Goal: Use online tool/utility

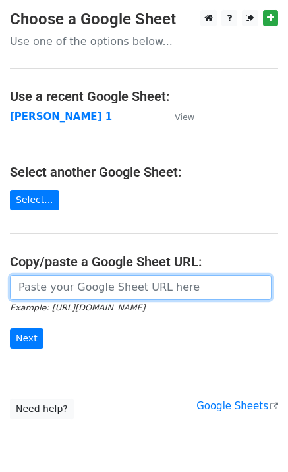
click at [53, 289] on input "url" at bounding box center [141, 287] width 262 height 25
type input "https://docs.google.com/spreadsheets/d/1laFuCRc_gf7_XeBsXZvznQFuTKtWG6_jmo9dt9r…"
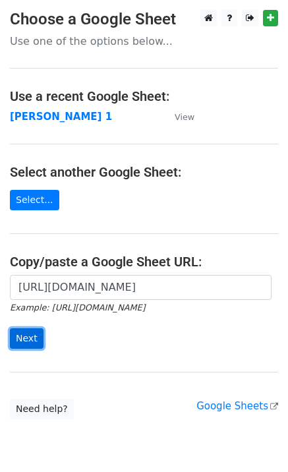
click at [30, 341] on input "Next" at bounding box center [27, 338] width 34 height 20
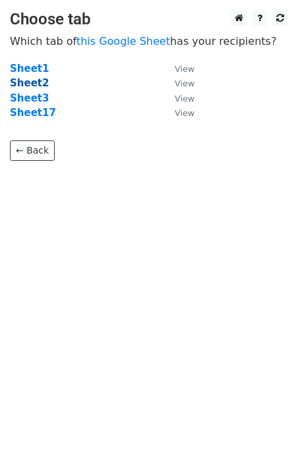
click at [36, 82] on strong "Sheet2" at bounding box center [29, 83] width 39 height 12
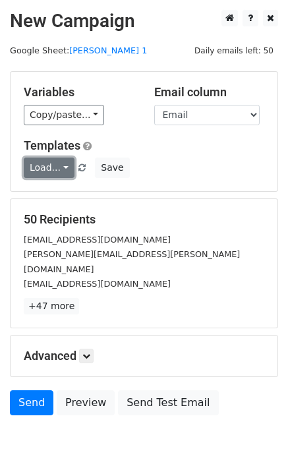
click at [49, 165] on link "Load..." at bounding box center [49, 168] width 51 height 20
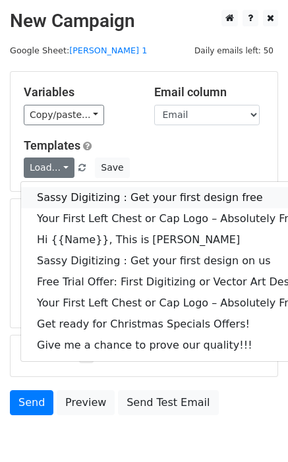
click at [65, 194] on link "Sassy Digitizing : Get your first design free" at bounding box center [189, 197] width 337 height 21
